Goal: Task Accomplishment & Management: Complete application form

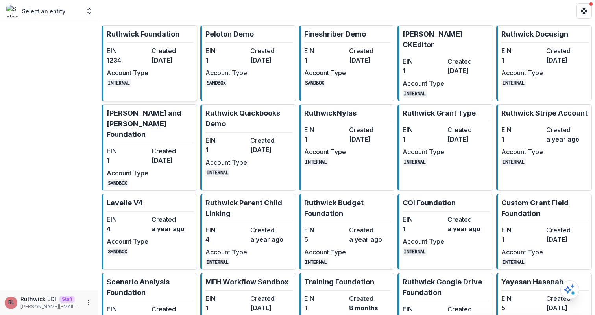
click at [163, 50] on dt "Created" at bounding box center [172, 50] width 42 height 9
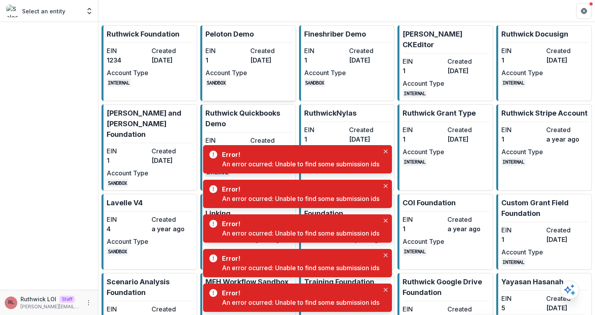
click at [239, 37] on p "Peloton Demo" at bounding box center [229, 34] width 48 height 11
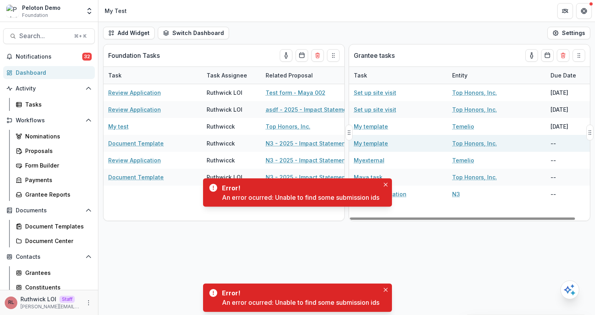
click at [384, 149] on div "My template" at bounding box center [398, 143] width 89 height 17
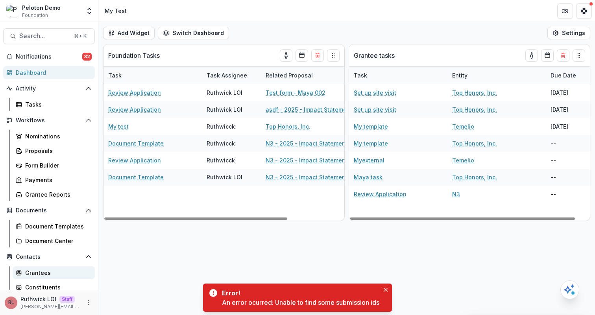
click at [44, 267] on link "Grantees" at bounding box center [54, 272] width 82 height 13
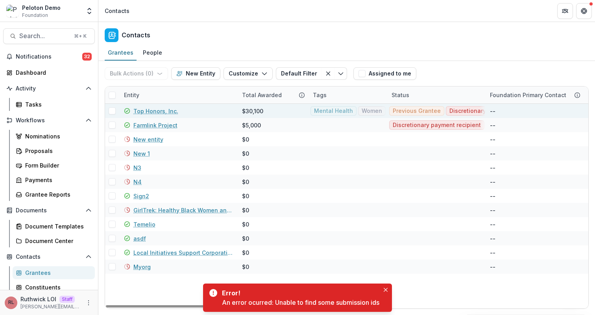
click at [111, 113] on span at bounding box center [112, 110] width 7 height 7
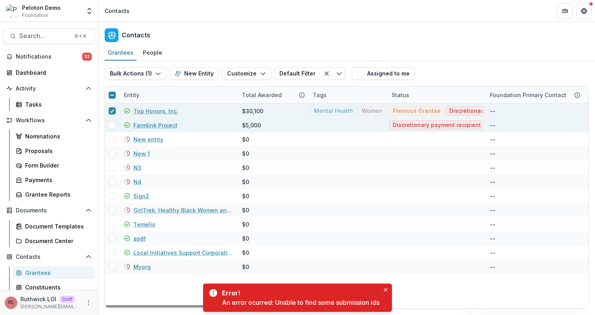
click at [112, 125] on span at bounding box center [112, 125] width 7 height 7
click at [157, 72] on icon "button" at bounding box center [159, 73] width 6 height 6
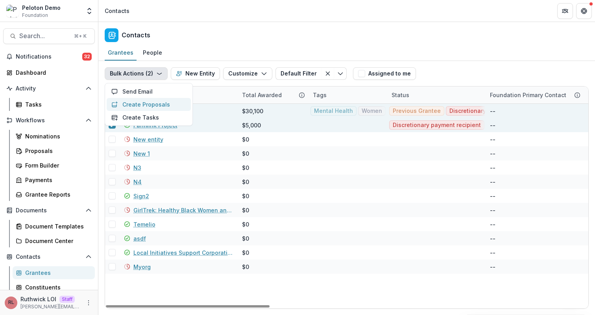
click at [153, 107] on button "Create Proposals" at bounding box center [149, 104] width 84 height 13
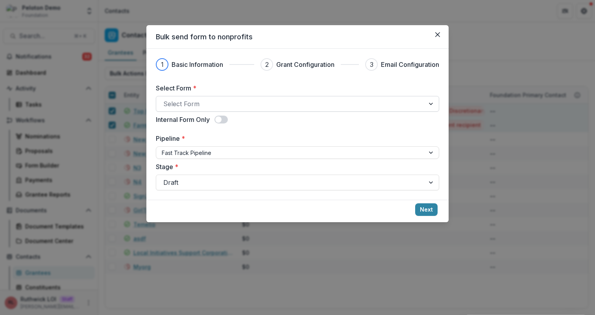
click at [271, 101] on div at bounding box center [290, 103] width 254 height 11
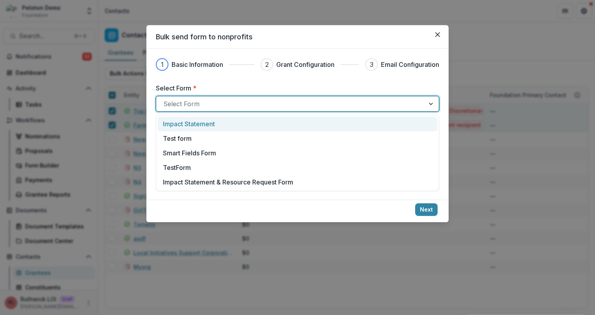
click at [272, 120] on div "Impact Statement" at bounding box center [297, 123] width 269 height 9
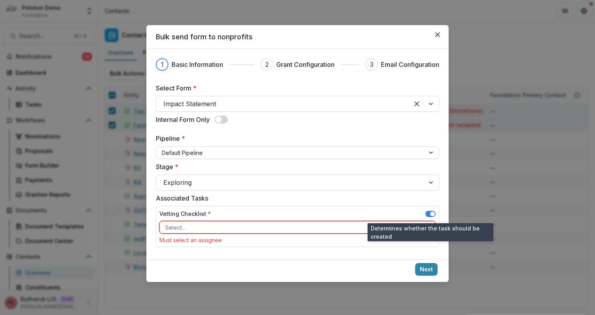
click at [434, 215] on span at bounding box center [430, 214] width 10 height 6
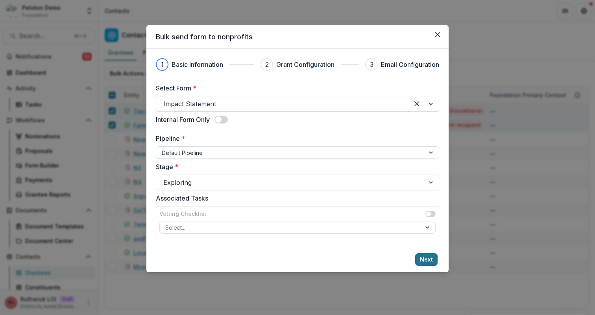
click at [430, 260] on button "Next" at bounding box center [426, 259] width 22 height 13
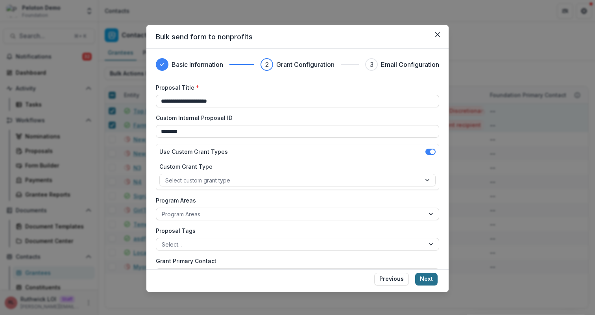
click at [428, 278] on button "Next" at bounding box center [426, 279] width 22 height 13
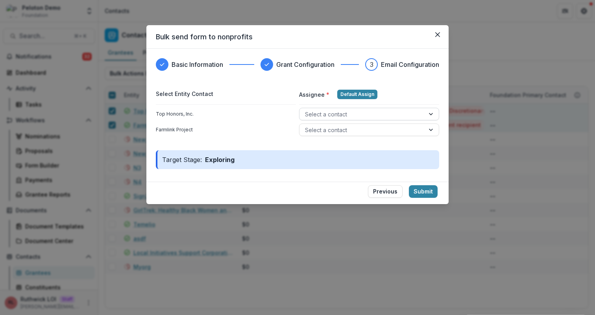
click at [382, 114] on div at bounding box center [362, 114] width 114 height 10
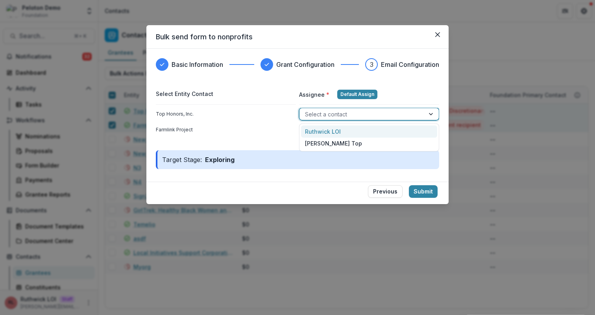
click at [383, 128] on div "Ruthwick LOI" at bounding box center [369, 131] width 136 height 12
click at [383, 131] on div at bounding box center [362, 130] width 114 height 10
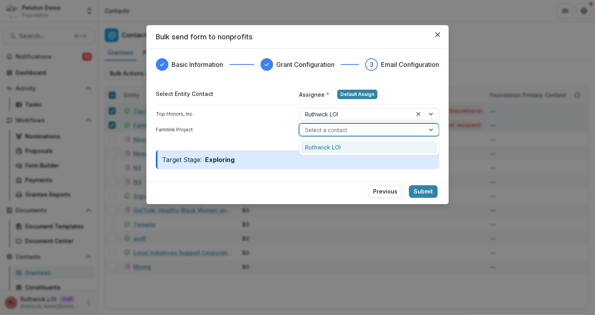
click at [383, 146] on div "Ruthwick LOI" at bounding box center [369, 147] width 136 height 12
click at [429, 192] on button "Submit" at bounding box center [423, 191] width 29 height 13
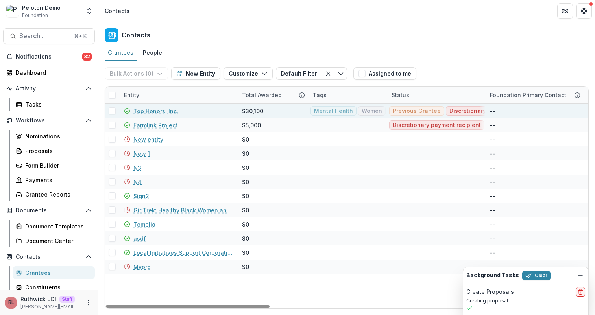
click at [112, 112] on span at bounding box center [112, 110] width 7 height 7
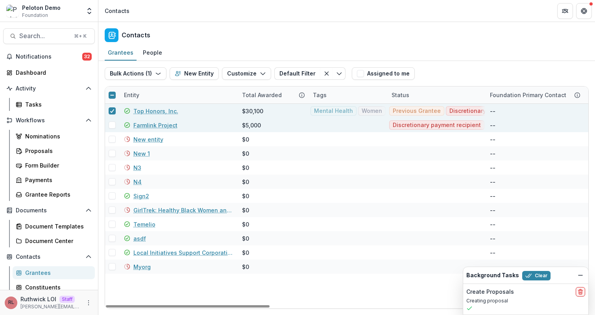
click at [112, 126] on span at bounding box center [112, 125] width 7 height 7
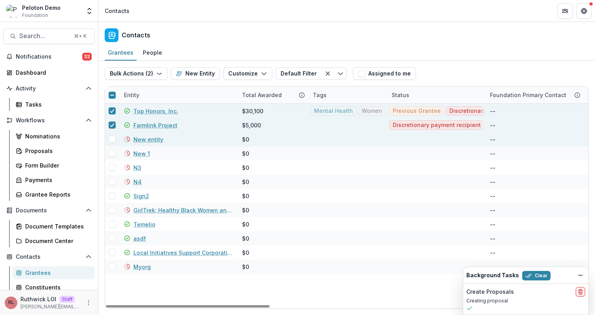
click at [112, 139] on span at bounding box center [112, 139] width 7 height 7
click at [146, 76] on button "Bulk Actions ( 3 )" at bounding box center [136, 73] width 63 height 13
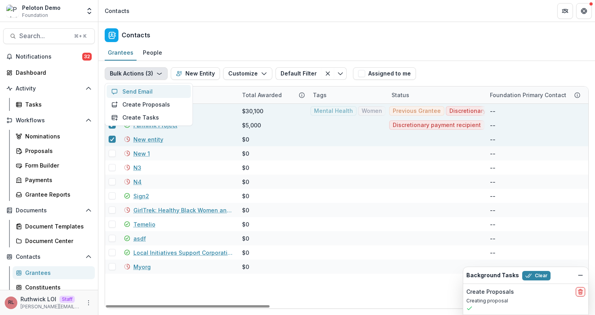
click at [149, 98] on button "Send Email" at bounding box center [149, 91] width 84 height 13
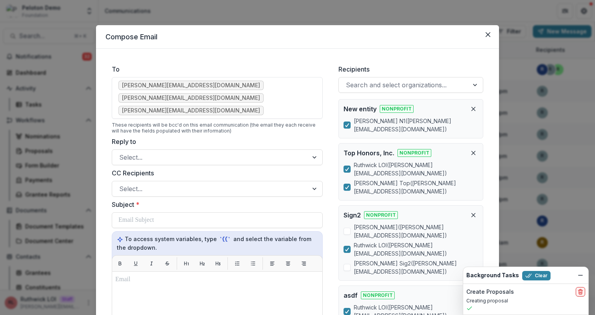
click at [63, 141] on div "Compose Email To [PERSON_NAME][EMAIL_ADDRESS][DOMAIN_NAME] [PERSON_NAME][EMAIL_…" at bounding box center [297, 157] width 595 height 315
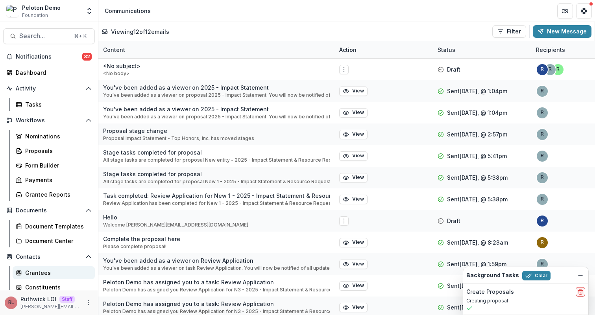
click at [63, 275] on div "Grantees" at bounding box center [56, 273] width 63 height 8
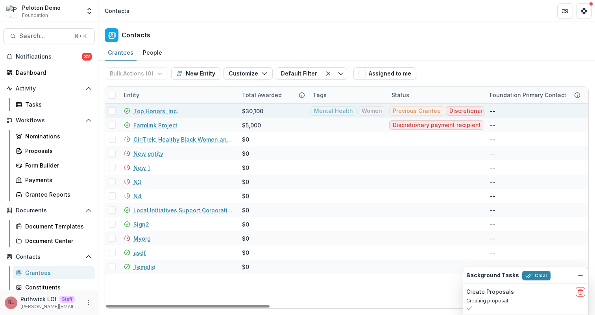
click at [113, 111] on span at bounding box center [112, 110] width 7 height 7
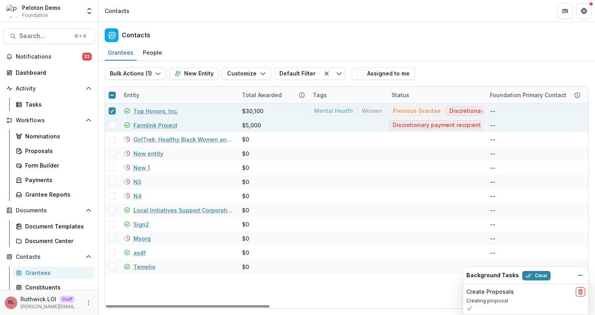
click at [114, 123] on span at bounding box center [112, 125] width 7 height 7
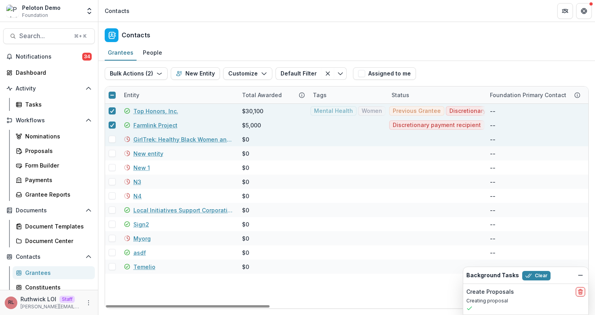
click at [113, 139] on span at bounding box center [112, 139] width 7 height 7
click at [147, 72] on button "Bulk Actions ( 3 )" at bounding box center [136, 73] width 63 height 13
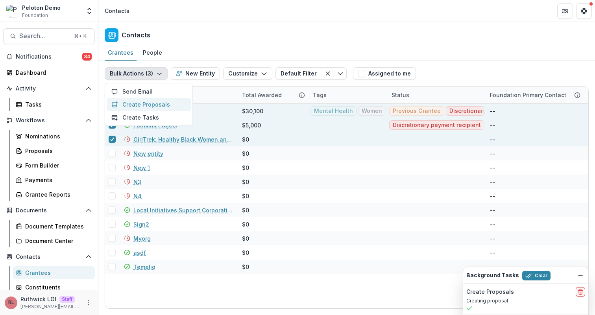
click at [153, 103] on button "Create Proposals" at bounding box center [149, 104] width 84 height 13
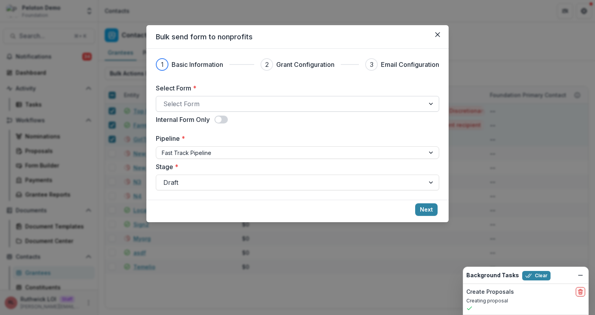
click at [315, 107] on div at bounding box center [290, 103] width 254 height 11
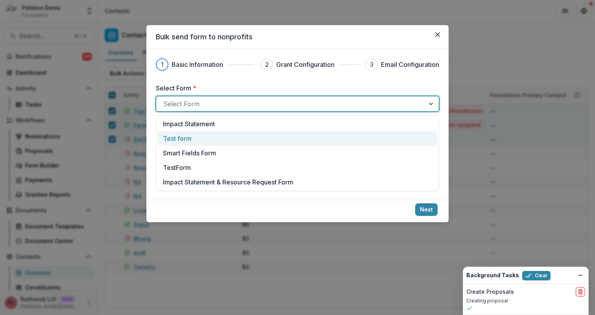
click at [307, 140] on div "Test form" at bounding box center [297, 138] width 269 height 9
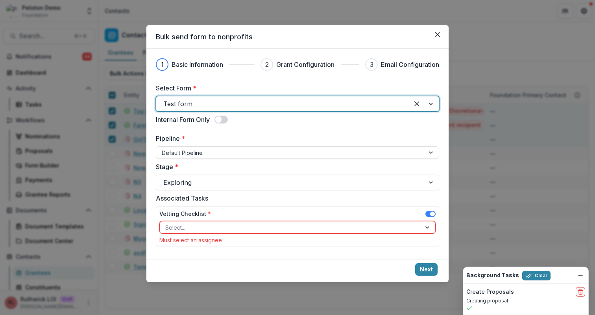
click at [434, 212] on span at bounding box center [432, 214] width 5 height 5
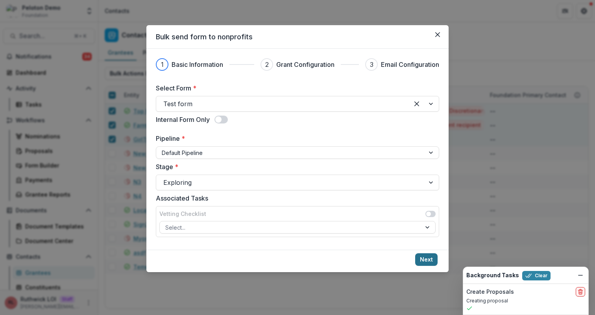
click at [427, 255] on button "Next" at bounding box center [426, 259] width 22 height 13
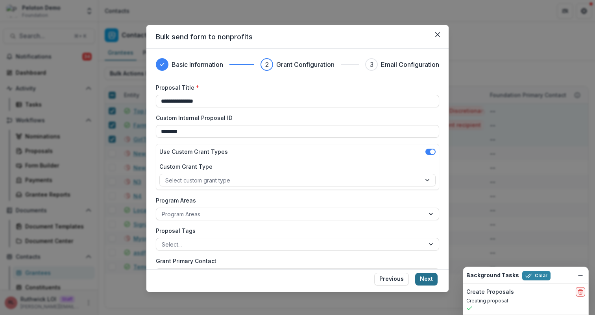
click at [430, 277] on button "Next" at bounding box center [426, 279] width 22 height 13
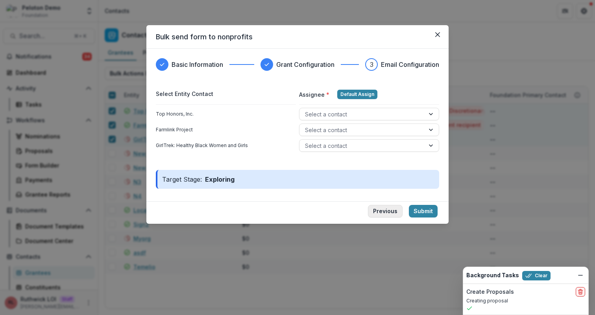
click at [396, 217] on button "Previous" at bounding box center [385, 211] width 35 height 13
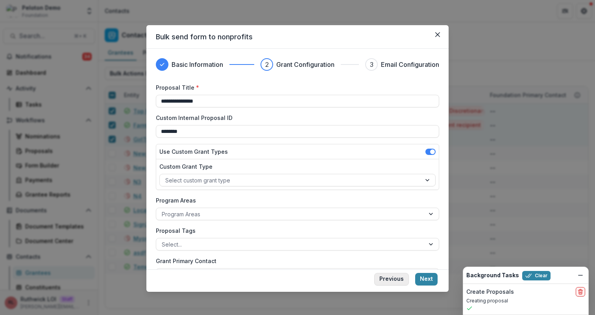
click at [396, 277] on button "Previous" at bounding box center [391, 279] width 35 height 13
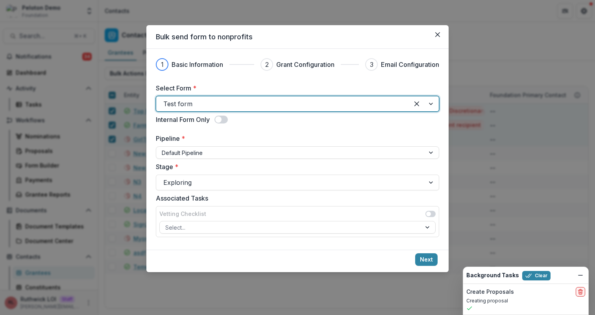
click at [228, 101] on div at bounding box center [282, 103] width 238 height 11
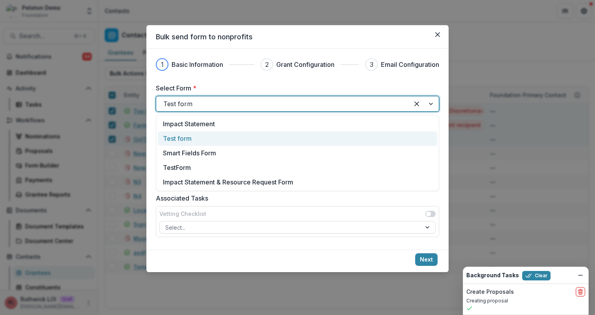
click at [228, 142] on div "Test form" at bounding box center [297, 138] width 269 height 9
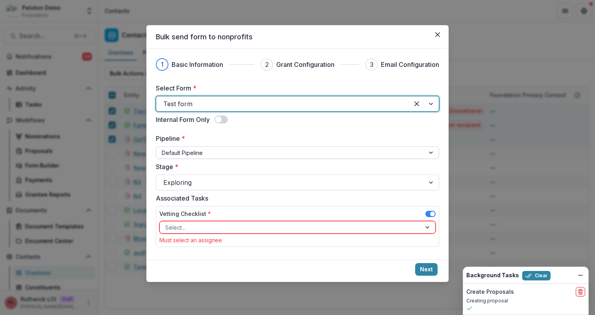
click at [230, 153] on div at bounding box center [290, 153] width 257 height 10
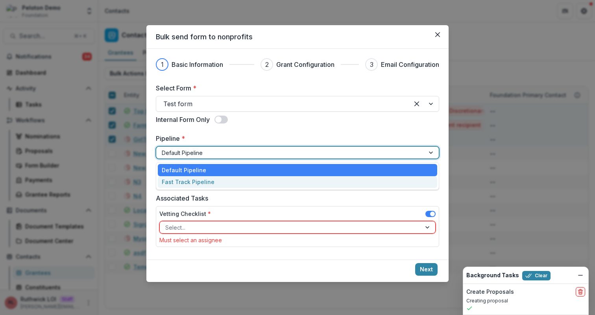
click at [232, 186] on div "Fast Track Pipeline" at bounding box center [297, 182] width 279 height 12
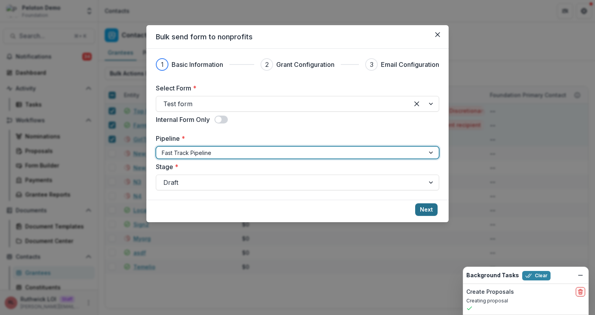
click at [424, 208] on button "Next" at bounding box center [426, 209] width 22 height 13
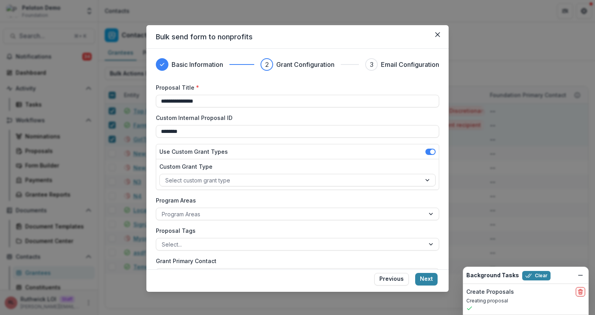
click at [425, 289] on footer "Previous Next" at bounding box center [297, 280] width 302 height 22
click at [427, 285] on footer "Previous Next" at bounding box center [297, 280] width 302 height 22
click at [427, 281] on button "Next" at bounding box center [426, 279] width 22 height 13
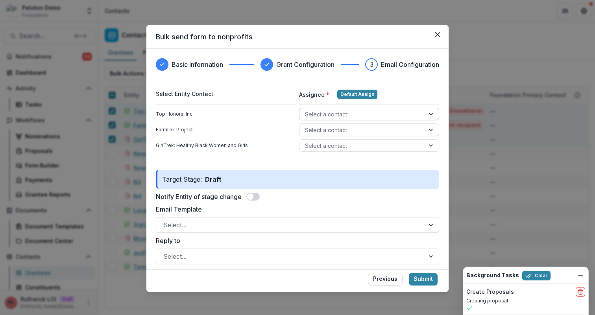
click at [320, 113] on div at bounding box center [362, 114] width 114 height 10
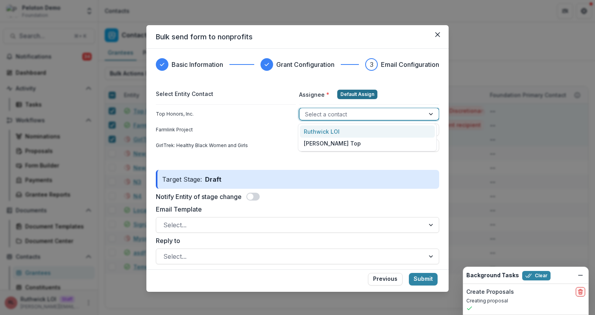
click at [355, 96] on button "Default Assign" at bounding box center [357, 94] width 40 height 9
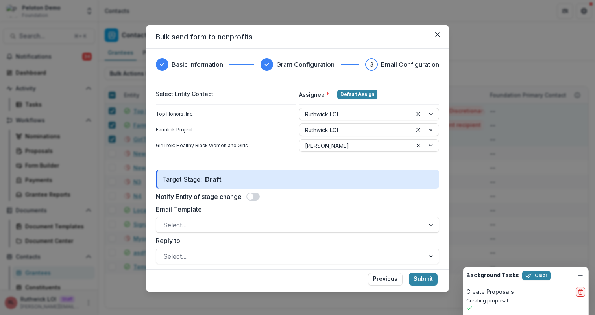
click at [256, 196] on span at bounding box center [252, 197] width 13 height 8
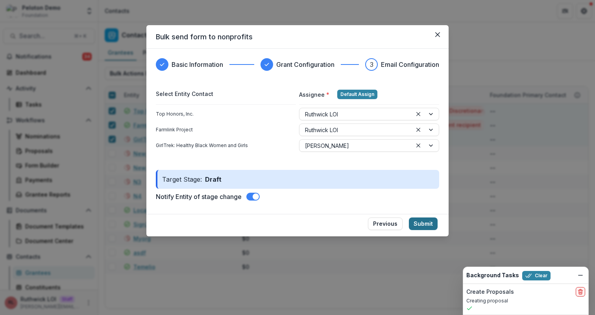
click at [423, 223] on button "Submit" at bounding box center [423, 223] width 29 height 13
click at [382, 15] on div "Bulk send form to nonprofits Basic Information Grant Configuration 3 Email Conf…" at bounding box center [297, 157] width 595 height 315
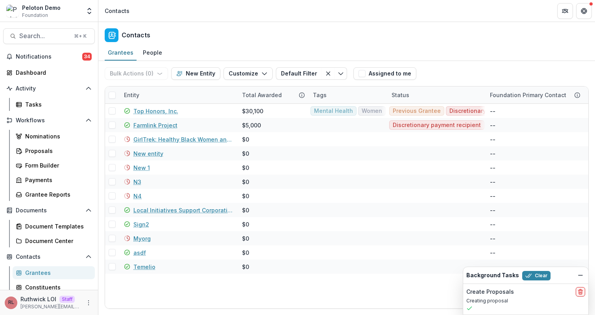
click at [411, 44] on div "Contacts" at bounding box center [346, 33] width 496 height 23
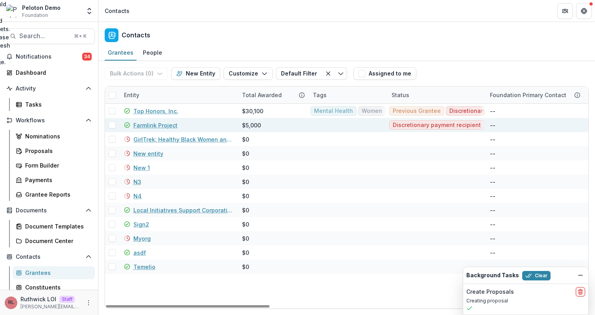
click at [113, 124] on span at bounding box center [112, 125] width 7 height 7
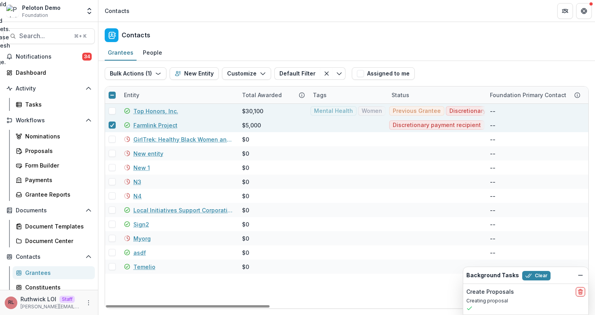
click at [111, 111] on span at bounding box center [112, 110] width 7 height 7
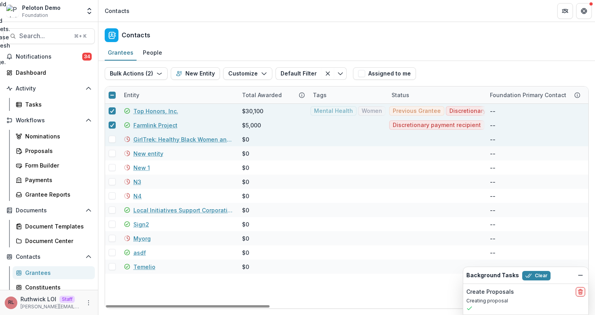
click at [114, 138] on span at bounding box center [112, 139] width 7 height 7
click at [152, 71] on button "Bulk Actions ( 3 )" at bounding box center [136, 73] width 63 height 13
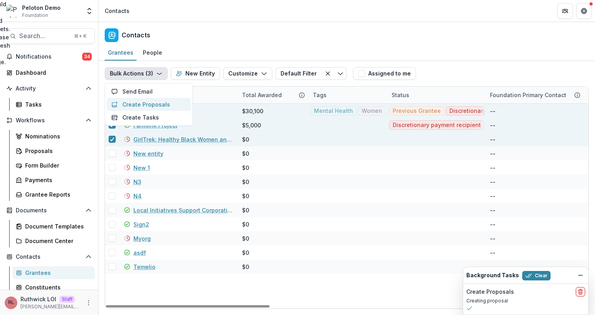
click at [156, 100] on button "Create Proposals" at bounding box center [149, 104] width 84 height 13
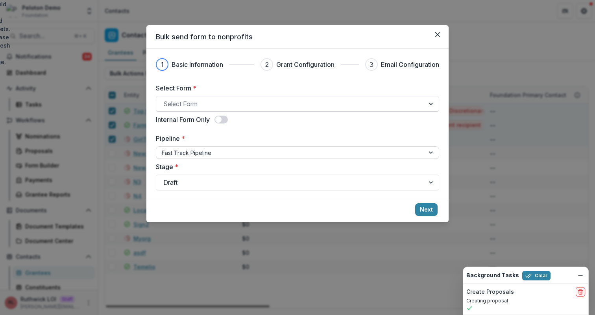
click at [335, 111] on div "Select Form" at bounding box center [297, 104] width 283 height 16
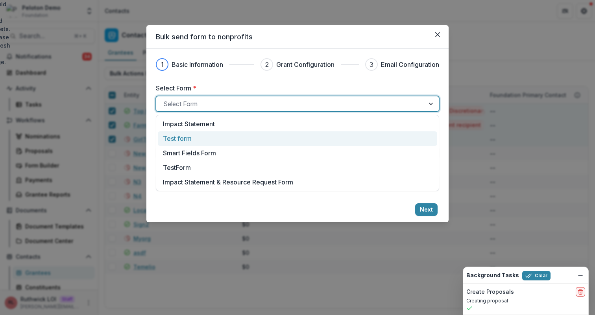
click at [325, 133] on div "Test form" at bounding box center [297, 138] width 279 height 15
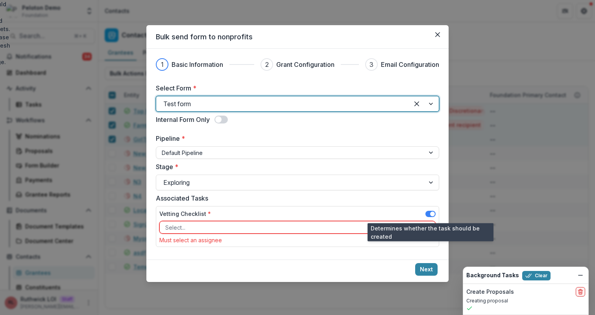
click at [431, 215] on span at bounding box center [432, 214] width 5 height 5
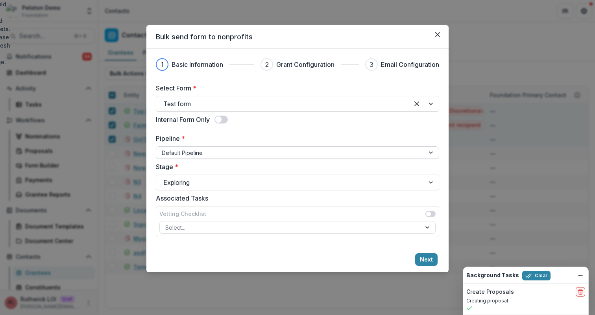
click at [267, 157] on div at bounding box center [290, 153] width 257 height 10
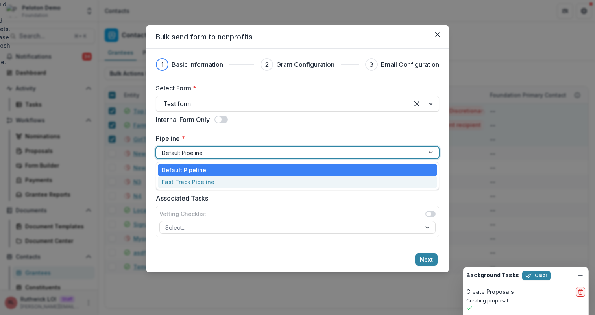
click at [268, 181] on div "Fast Track Pipeline" at bounding box center [297, 182] width 279 height 12
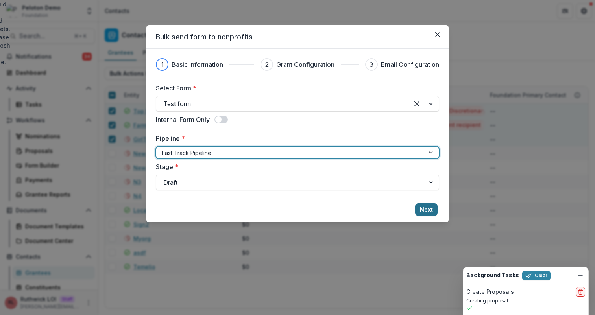
click at [418, 211] on button "Next" at bounding box center [426, 209] width 22 height 13
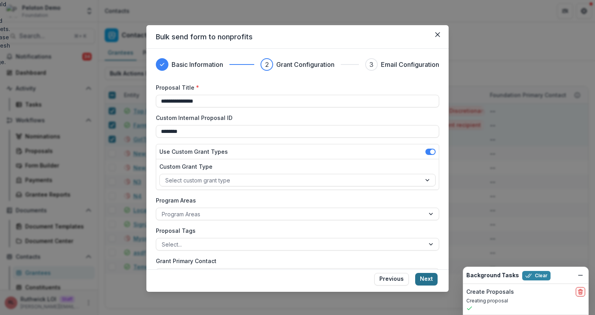
click at [426, 284] on button "Next" at bounding box center [426, 279] width 22 height 13
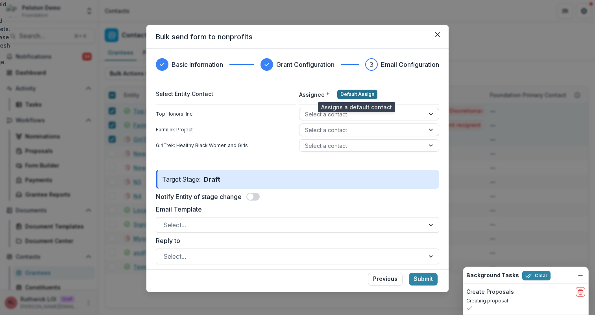
click at [363, 94] on button "Default Assign" at bounding box center [357, 94] width 40 height 9
click at [253, 196] on span at bounding box center [250, 196] width 6 height 6
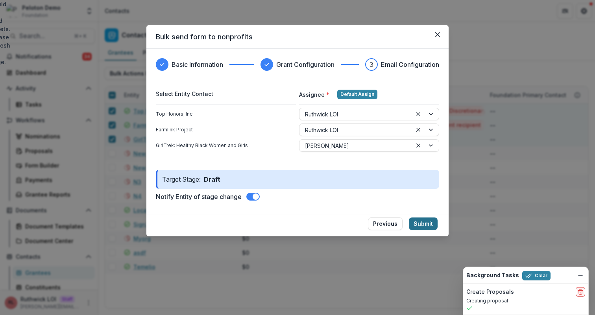
click at [430, 223] on button "Submit" at bounding box center [423, 223] width 29 height 13
